Goal: Information Seeking & Learning: Learn about a topic

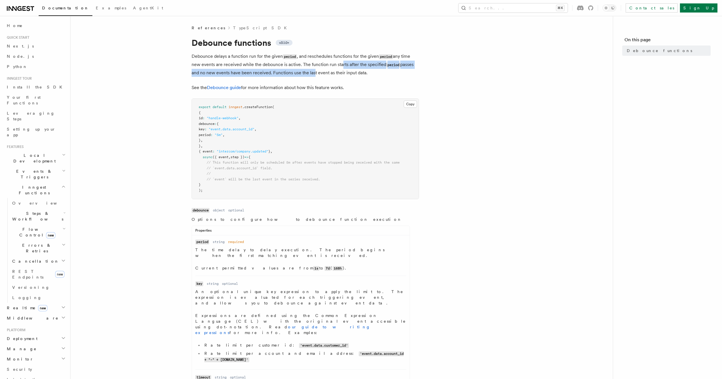
drag, startPoint x: 339, startPoint y: 66, endPoint x: 313, endPoint y: 76, distance: 28.1
click at [313, 76] on p "Debounce delays a function run for the given period , and reschedules functions…" at bounding box center [305, 64] width 227 height 24
click at [515, 11] on button "Search... ⌘K" at bounding box center [512, 7] width 109 height 9
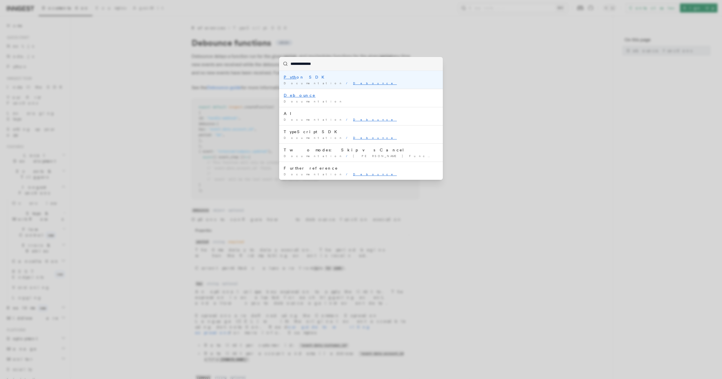
type input "**********"
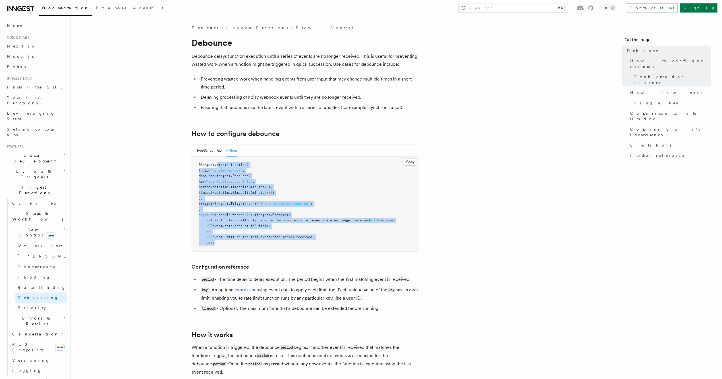
drag, startPoint x: 217, startPoint y: 163, endPoint x: 306, endPoint y: 244, distance: 120.9
click at [306, 244] on pre "@inngest . create_function ( fn_id = "handle-webhook" , debounce = inngest. Deb…" at bounding box center [305, 203] width 227 height 95
click at [263, 174] on pre "@inngest . create_function ( fn_id = "handle-webhook" , debounce = inngest. Deb…" at bounding box center [305, 203] width 227 height 95
drag, startPoint x: 252, startPoint y: 172, endPoint x: 269, endPoint y: 239, distance: 69.1
click at [269, 239] on pre "@inngest . create_function ( fn_id = "handle-webhook" , debounce = inngest. Deb…" at bounding box center [305, 203] width 227 height 95
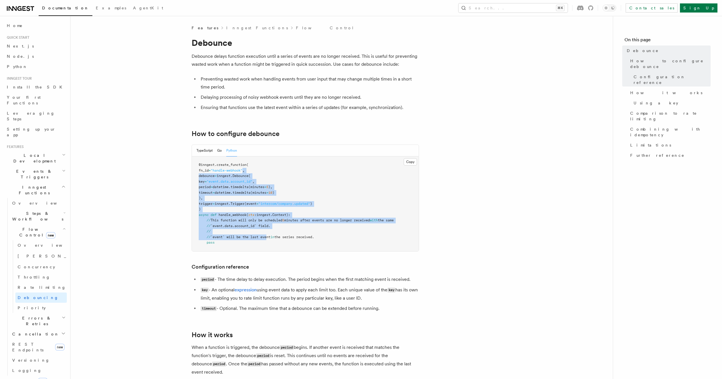
click at [268, 185] on span "5" at bounding box center [267, 187] width 2 height 4
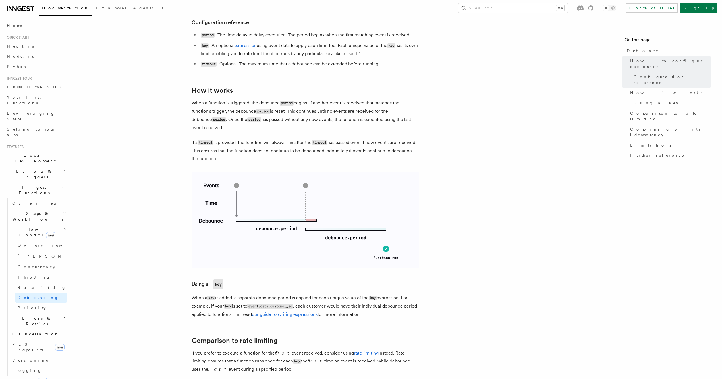
scroll to position [261, 0]
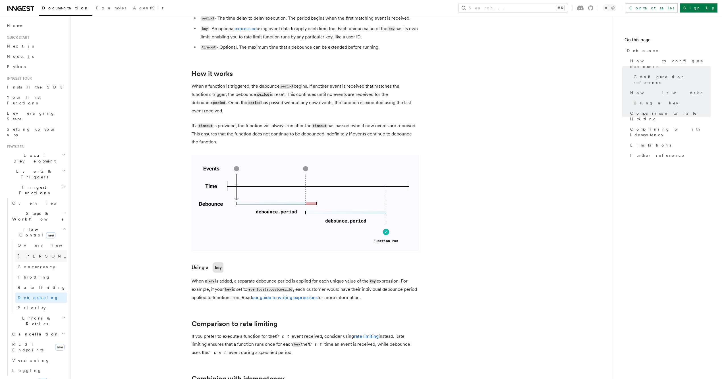
click at [22, 254] on span "[PERSON_NAME]" at bounding box center [59, 256] width 83 height 5
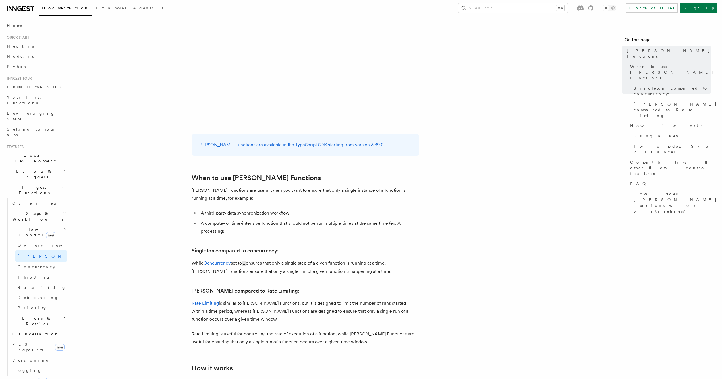
scroll to position [105, 0]
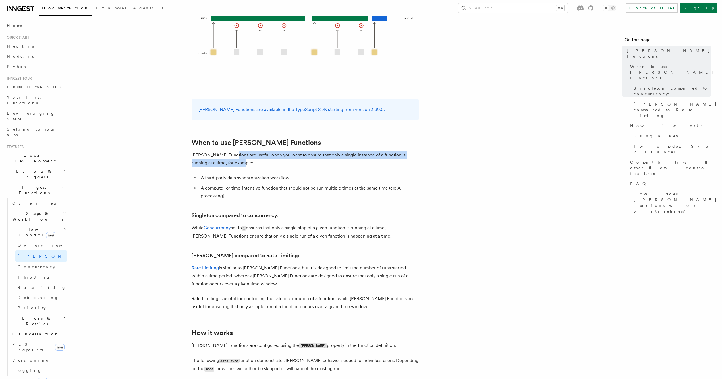
drag, startPoint x: 230, startPoint y: 149, endPoint x: 229, endPoint y: 157, distance: 8.0
click at [229, 157] on p "[PERSON_NAME] Functions are useful when you want to ensure that only a single i…" at bounding box center [305, 159] width 227 height 16
